Goal: Transaction & Acquisition: Book appointment/travel/reservation

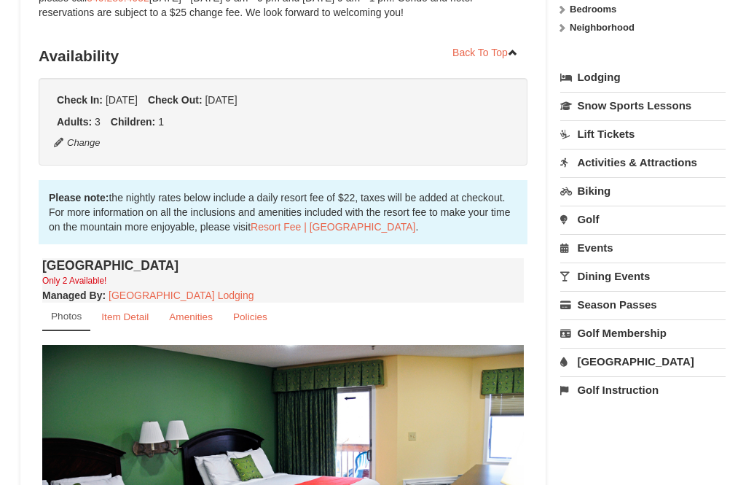
scroll to position [286, 0]
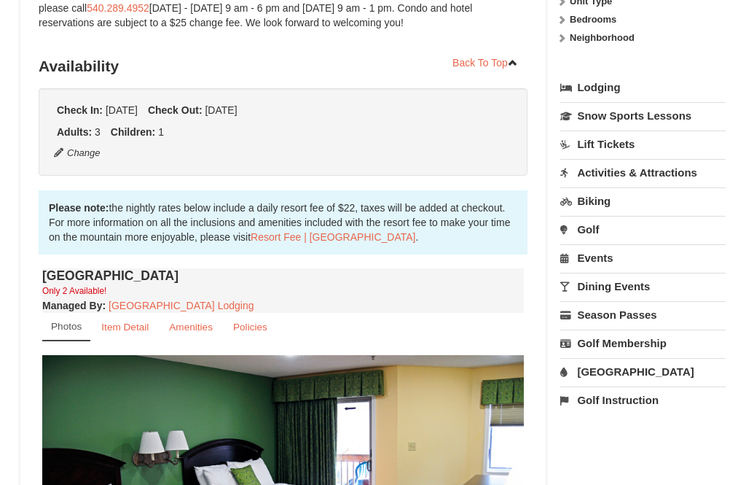
click at [185, 328] on small "Amenities" at bounding box center [191, 326] width 44 height 11
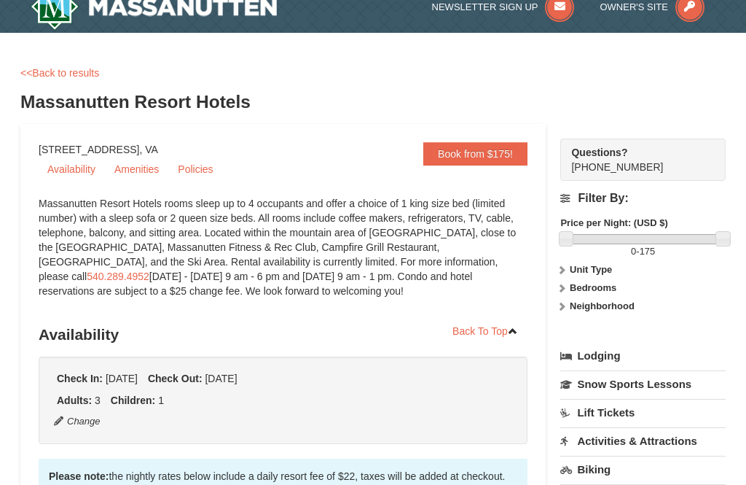
scroll to position [0, 0]
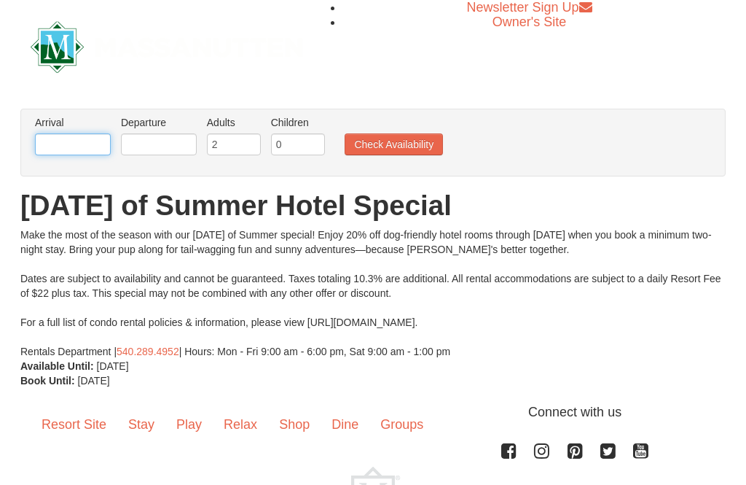
click at [80, 144] on input "text" at bounding box center [73, 144] width 76 height 22
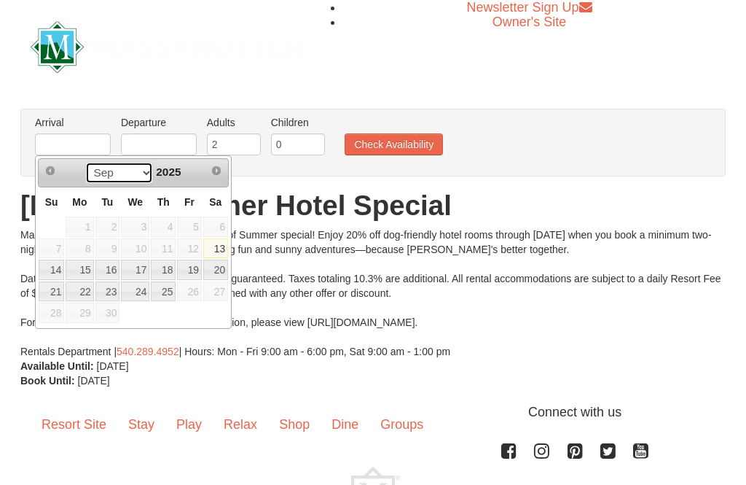
click at [144, 171] on select "Sep" at bounding box center [119, 173] width 68 height 22
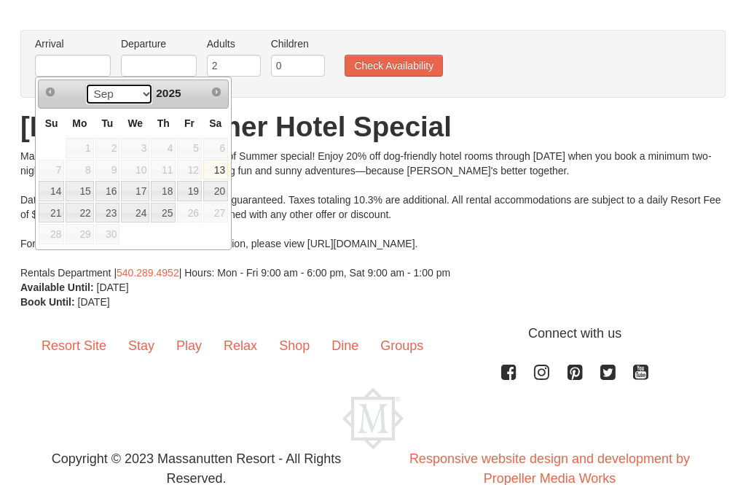
click at [135, 99] on select "Sep" at bounding box center [119, 94] width 68 height 22
click at [208, 93] on link "Next" at bounding box center [216, 92] width 20 height 20
click at [219, 96] on span "Next" at bounding box center [217, 92] width 12 height 12
click at [223, 90] on link "Next" at bounding box center [217, 92] width 22 height 22
click at [219, 98] on link "Next" at bounding box center [217, 92] width 22 height 22
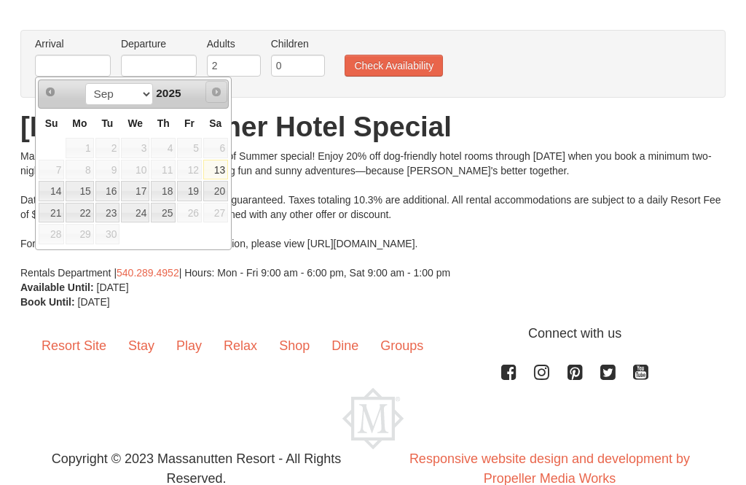
click at [220, 98] on link "Next" at bounding box center [217, 92] width 22 height 22
click at [55, 92] on span "Prev" at bounding box center [50, 92] width 12 height 12
click at [212, 95] on span "Next" at bounding box center [217, 92] width 12 height 12
click at [138, 104] on select "Sep" at bounding box center [119, 94] width 68 height 22
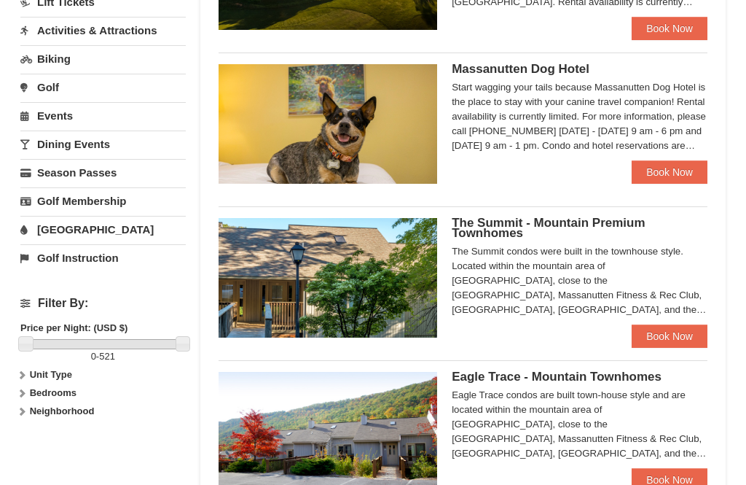
scroll to position [401, 0]
click at [671, 169] on link "Book Now" at bounding box center [670, 171] width 76 height 23
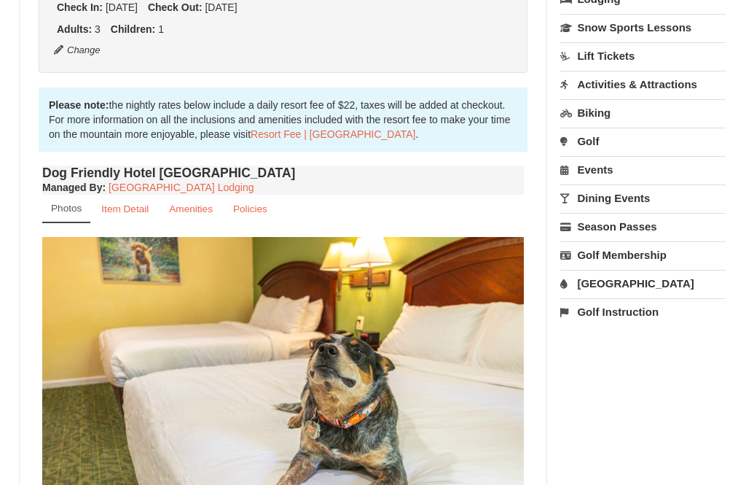
scroll to position [372, 0]
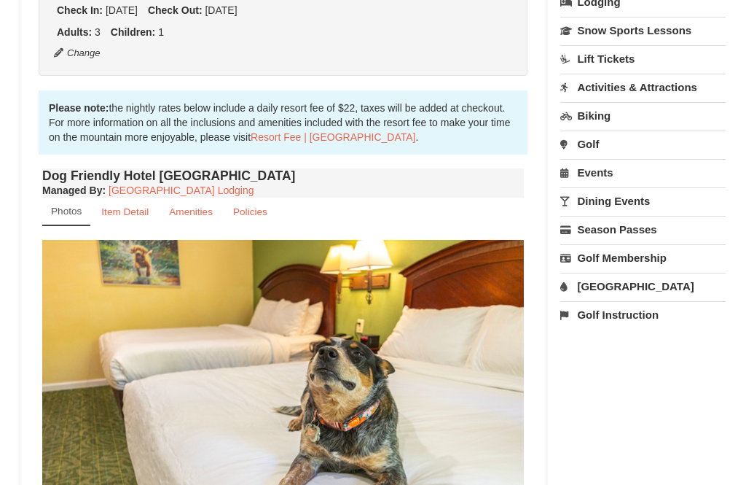
click at [195, 214] on small "Amenities" at bounding box center [191, 211] width 44 height 11
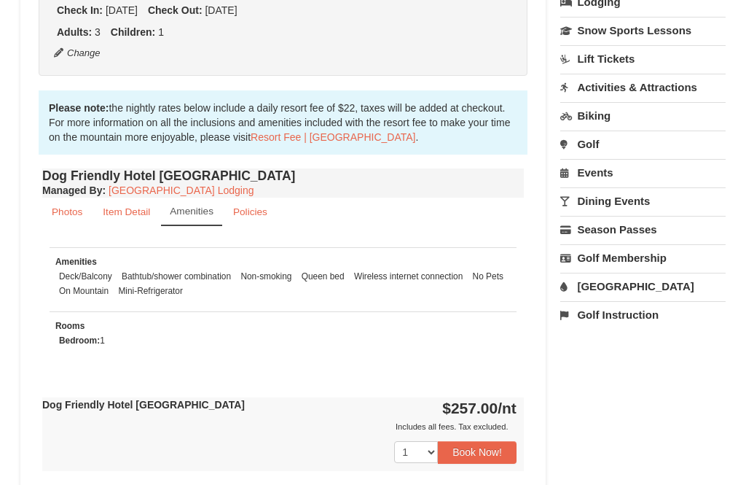
click at [254, 217] on small "Policies" at bounding box center [250, 211] width 34 height 11
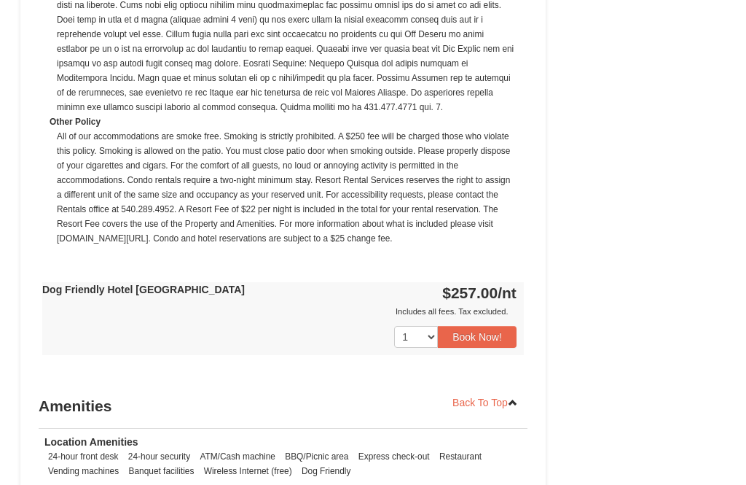
scroll to position [1049, 0]
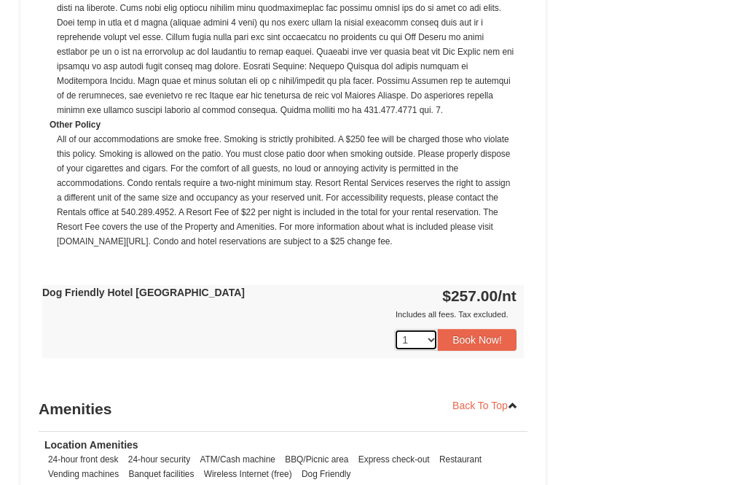
click at [434, 339] on select "1 2 3 4 5 6 7 8 9 10 11 12 13 14 15 16 17 18" at bounding box center [416, 341] width 44 height 22
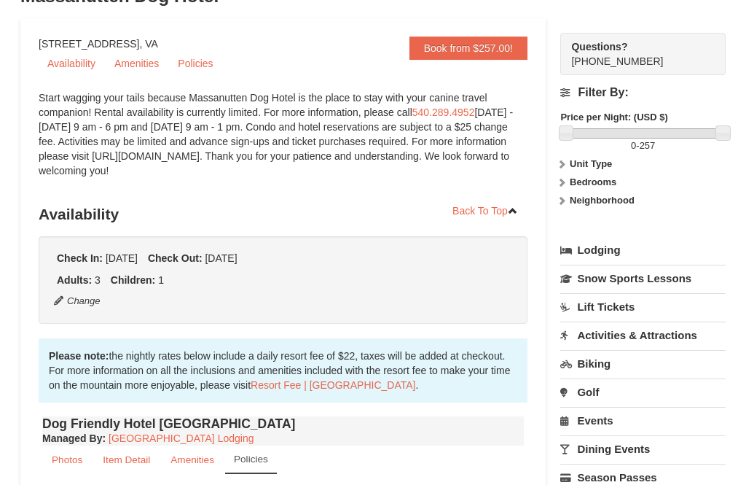
scroll to position [134, 0]
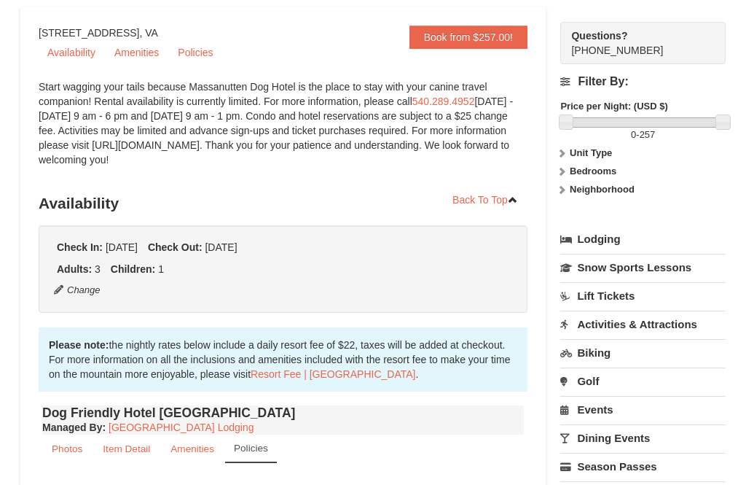
click at [590, 152] on strong "Unit Type" at bounding box center [591, 153] width 42 height 11
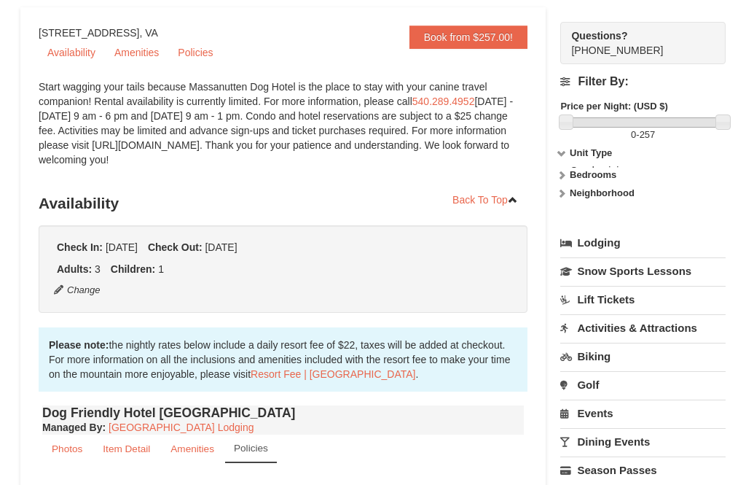
scroll to position [135, 0]
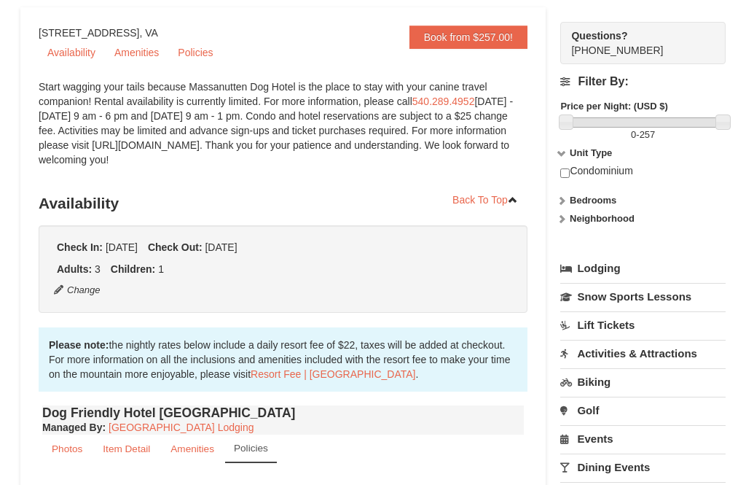
click at [595, 201] on strong "Bedrooms" at bounding box center [593, 200] width 47 height 11
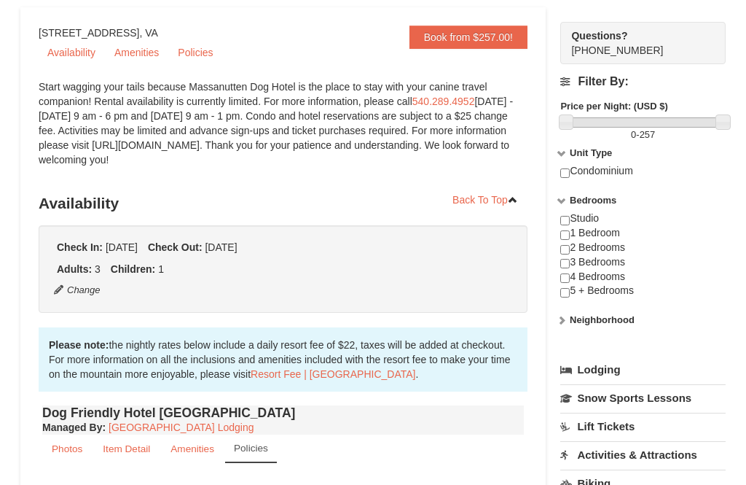
click at [567, 251] on input "checkbox" at bounding box center [565, 249] width 9 height 9
checkbox input "true"
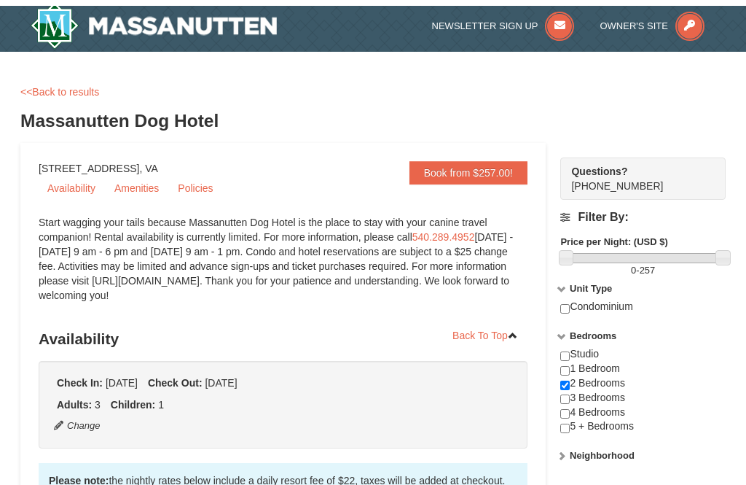
scroll to position [0, 0]
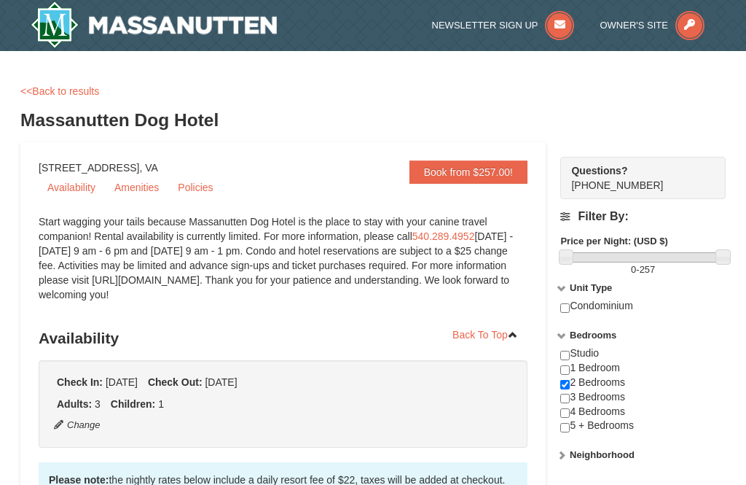
click at [463, 174] on link "Book from $257.00!" at bounding box center [469, 171] width 118 height 23
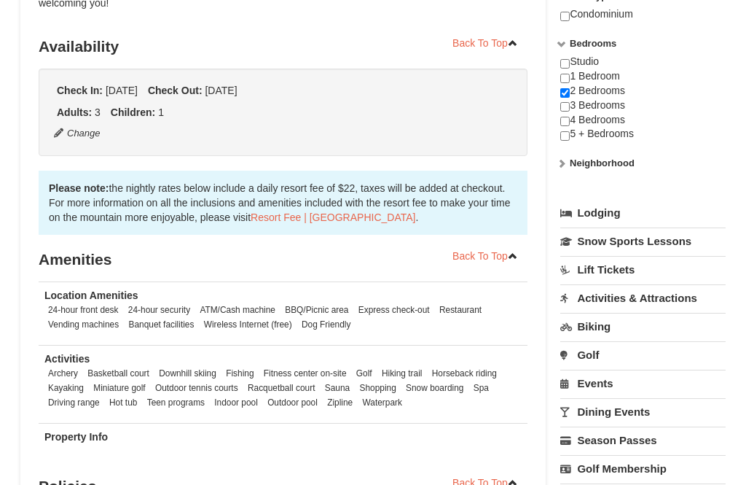
scroll to position [288, 0]
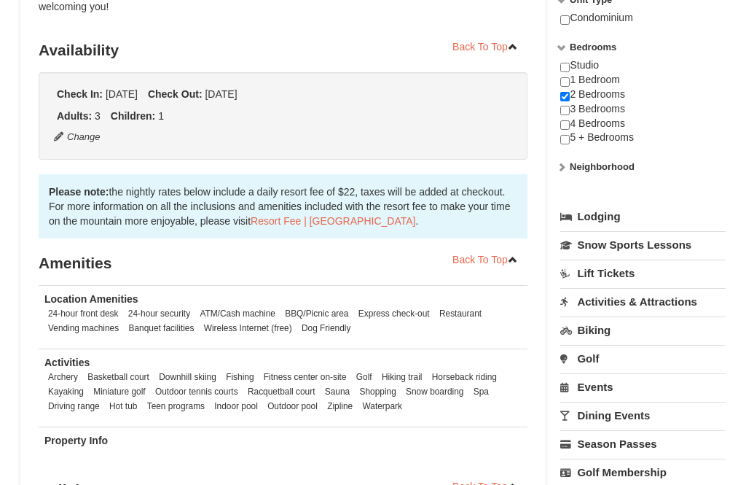
click at [603, 214] on link "Lodging" at bounding box center [643, 216] width 165 height 26
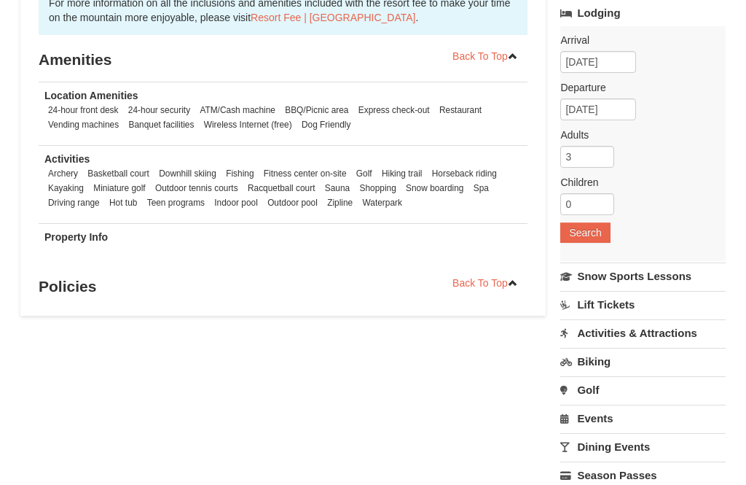
scroll to position [483, 0]
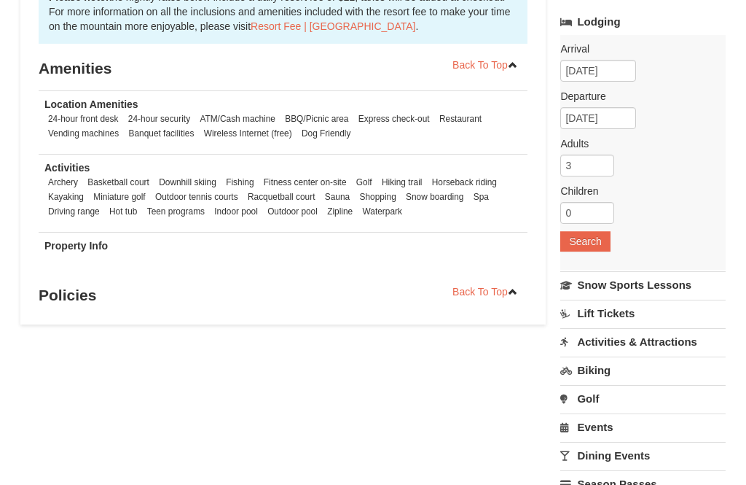
click at [590, 246] on button "Search" at bounding box center [586, 241] width 50 height 20
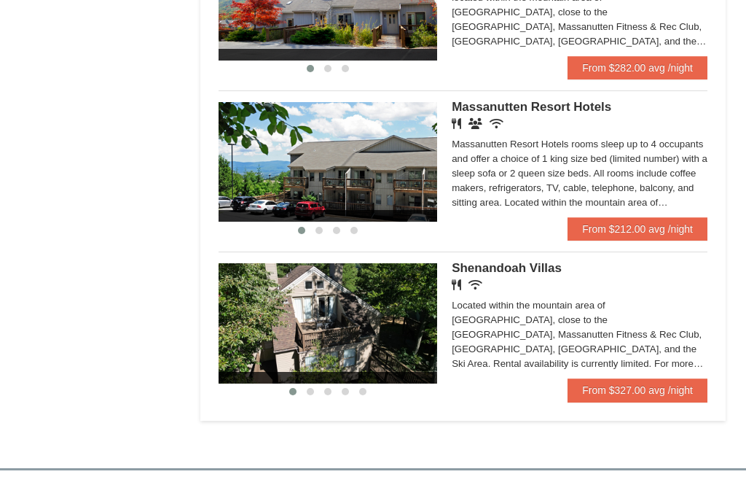
scroll to position [889, 0]
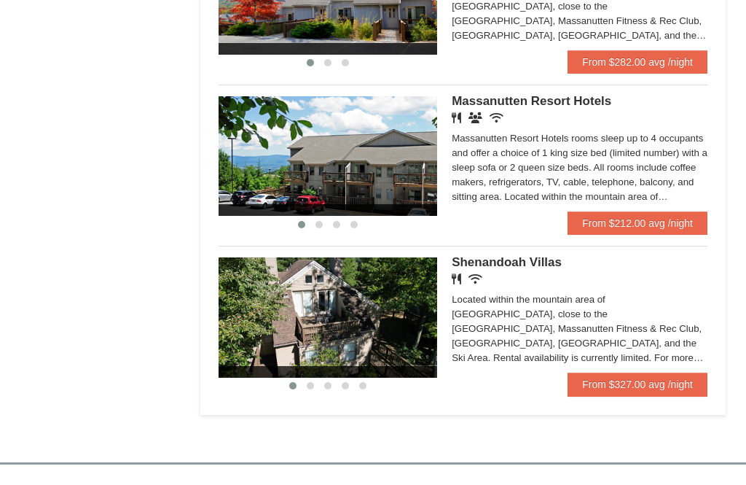
click at [625, 230] on link "From $212.00 avg /night" at bounding box center [638, 222] width 140 height 23
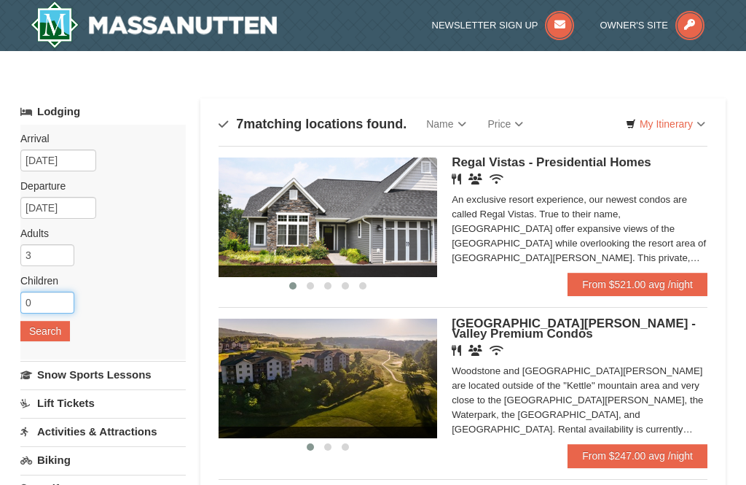
click at [49, 297] on input "0" at bounding box center [47, 303] width 54 height 22
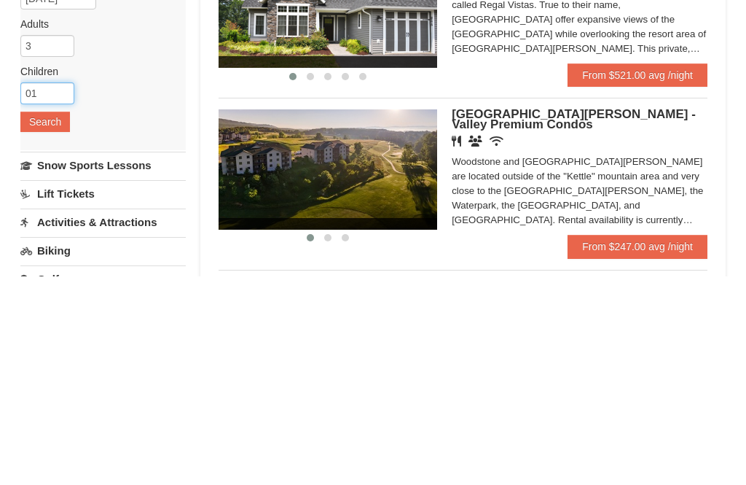
type input "0"
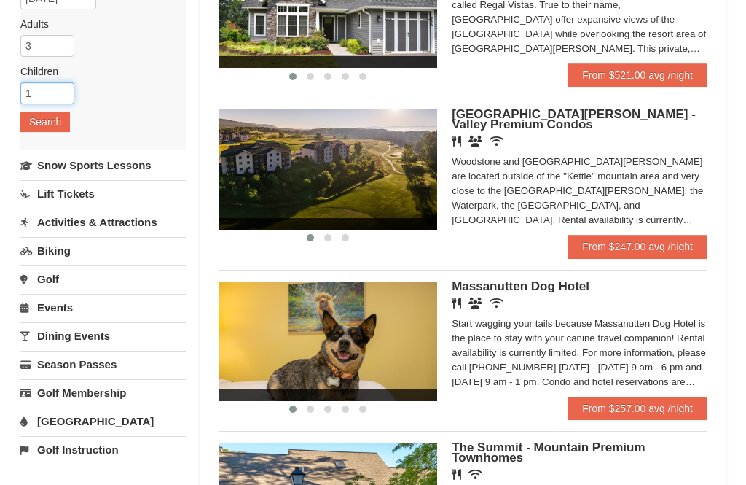
type input "1"
click at [48, 122] on button "Search" at bounding box center [45, 122] width 50 height 20
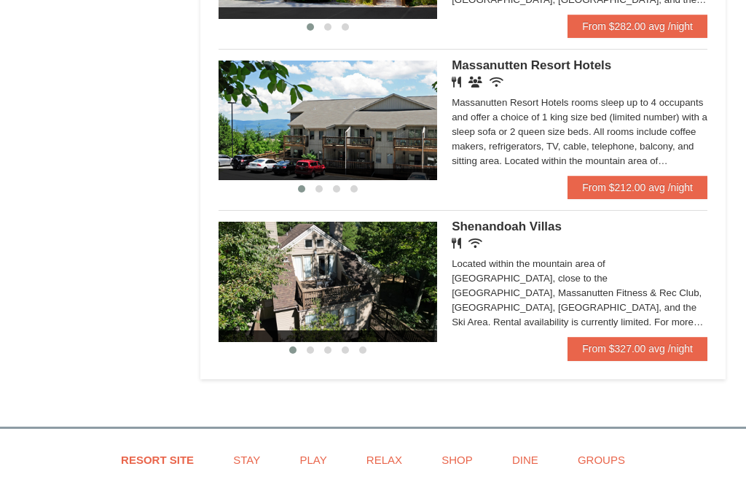
scroll to position [936, 0]
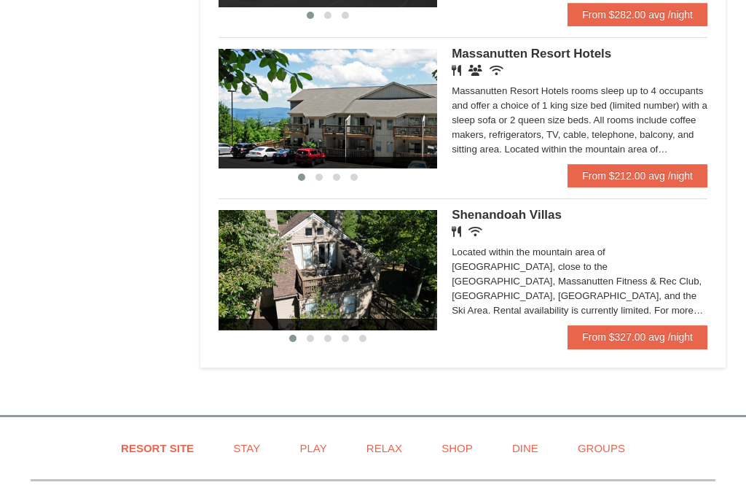
click at [625, 181] on link "From $212.00 avg /night" at bounding box center [638, 175] width 140 height 23
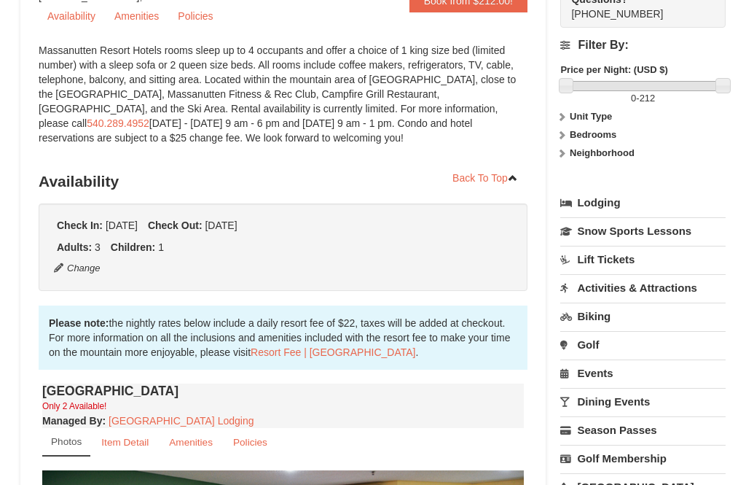
scroll to position [173, 0]
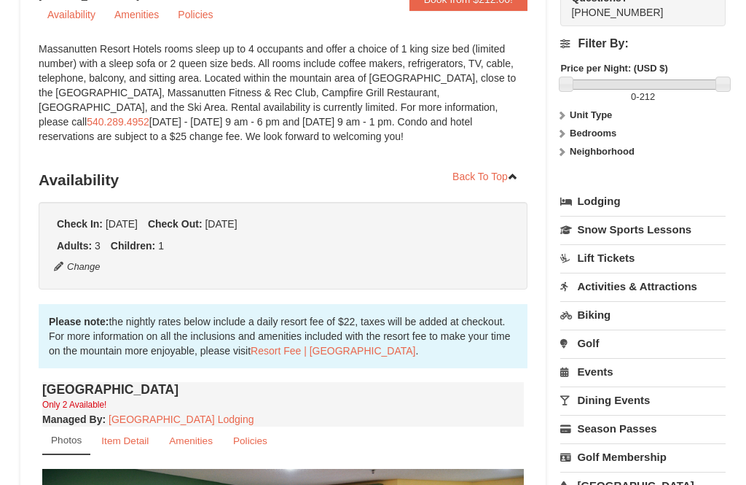
click at [250, 438] on small "Policies" at bounding box center [250, 440] width 34 height 11
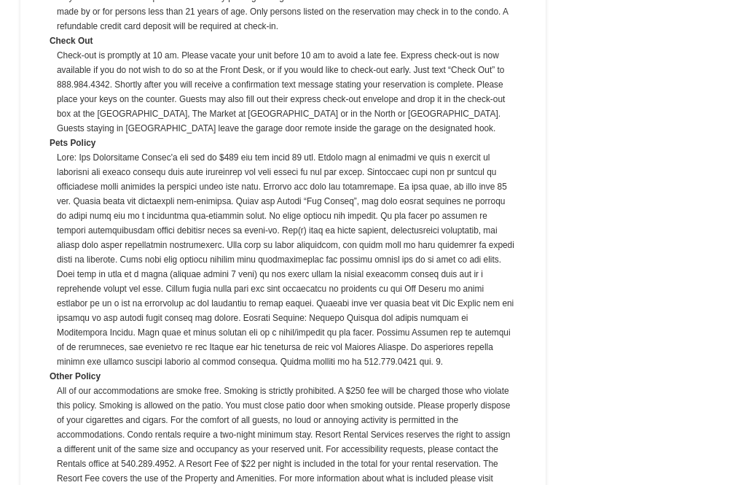
scroll to position [874, 0]
